Goal: Task Accomplishment & Management: Manage account settings

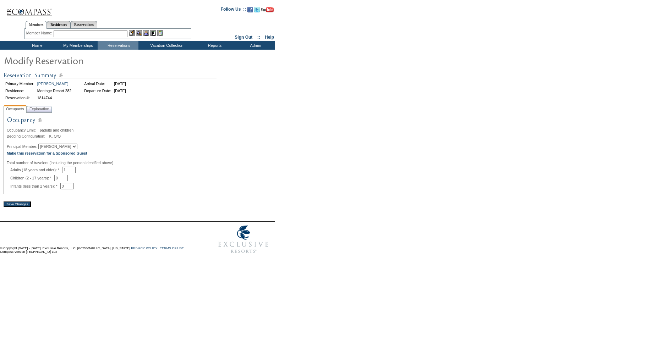
drag, startPoint x: 0, startPoint y: 0, endPoint x: 52, endPoint y: 149, distance: 157.9
click at [52, 149] on select "[PERSON_NAME] [PERSON_NAME]" at bounding box center [57, 147] width 39 height 6
select select "64648"
click at [42, 146] on select "John Edgcomb Grant Edgcomb" at bounding box center [57, 147] width 39 height 6
click at [49, 111] on span "Explanation" at bounding box center [39, 108] width 23 height 7
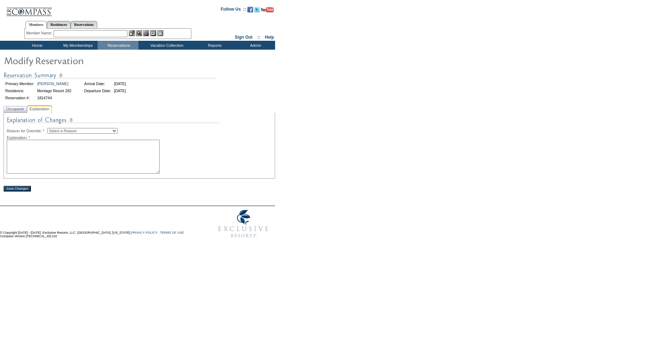
click at [61, 133] on select "Select a Reason Creating Continuous Stay Days Rebooked After Cancellation Editi…" at bounding box center [82, 131] width 70 height 6
select select "1045"
click at [53, 129] on select "Select a Reason Creating Continuous Stay Days Rebooked After Cancellation Editi…" at bounding box center [82, 131] width 70 height 6
click at [59, 158] on textarea at bounding box center [83, 157] width 153 height 34
paste textarea "changed to Grant's customer account SW"
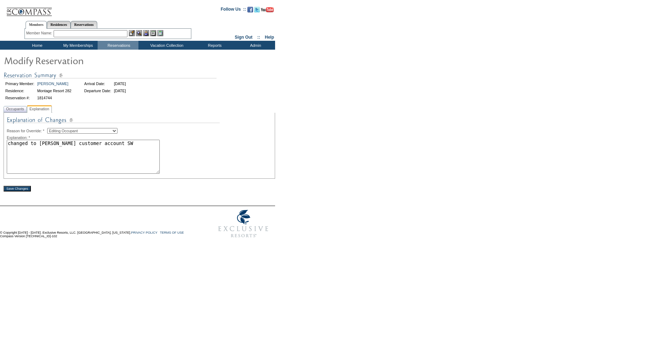
type textarea "changed to Grant's customer account SW"
click at [21, 190] on input "Save Changes" at bounding box center [17, 189] width 27 height 6
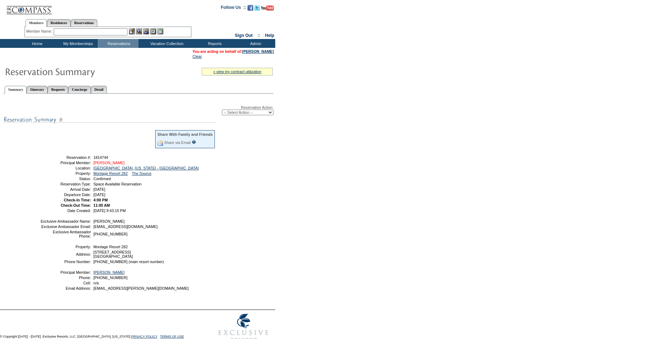
click at [105, 165] on link "[PERSON_NAME]" at bounding box center [108, 163] width 31 height 4
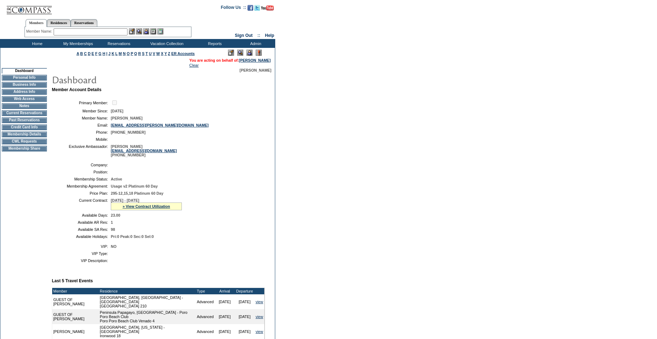
click at [39, 43] on td "Home" at bounding box center [36, 43] width 41 height 9
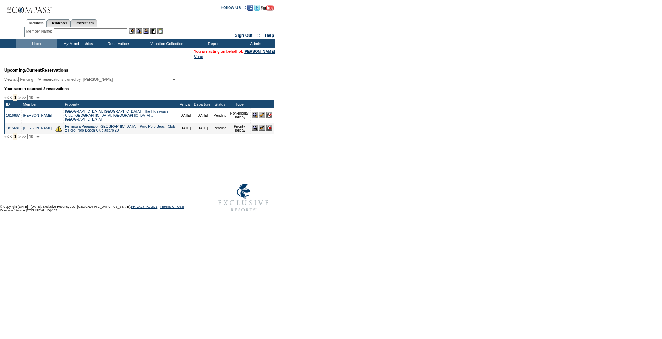
click at [263, 129] on img at bounding box center [262, 128] width 6 height 6
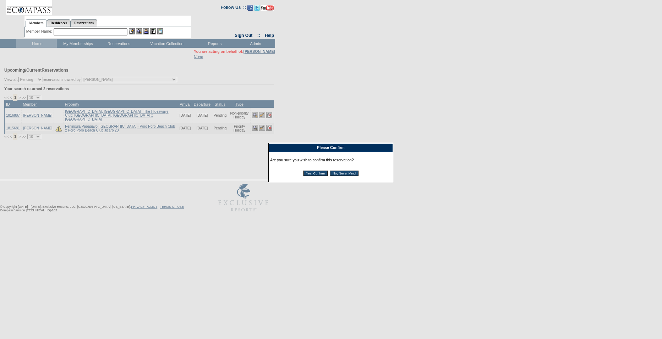
click at [309, 176] on input "Yes, Confirm" at bounding box center [315, 174] width 24 height 6
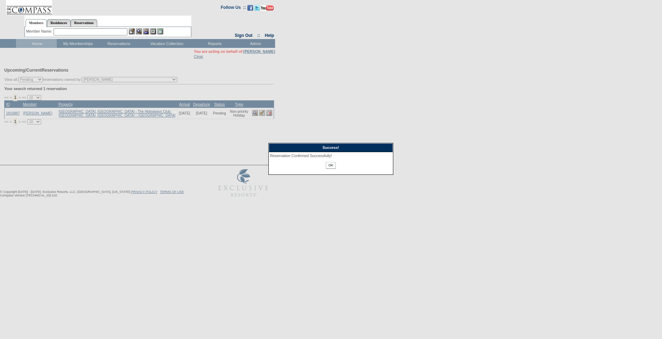
click at [332, 167] on input "OK" at bounding box center [331, 165] width 10 height 7
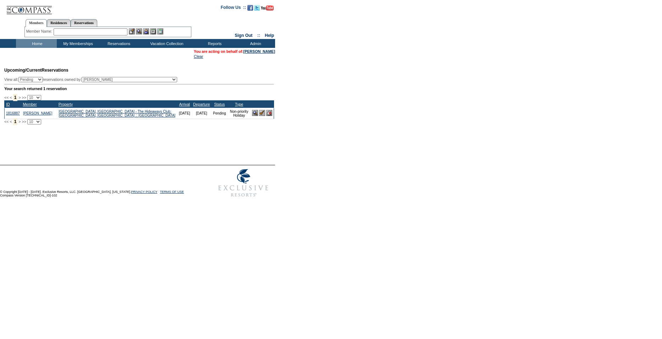
click at [66, 31] on input "text" at bounding box center [91, 31] width 74 height 7
type input "gran"
